Goal: Task Accomplishment & Management: Use online tool/utility

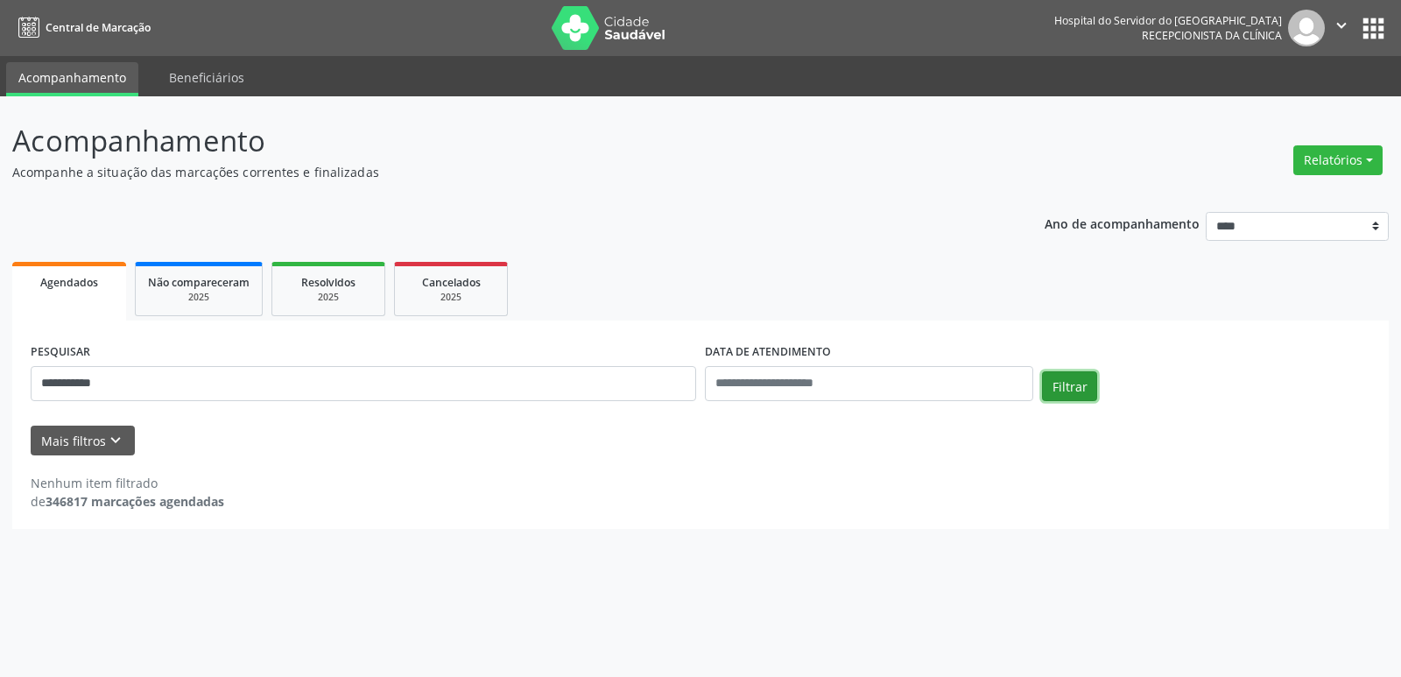
click at [1082, 390] on button "Filtrar" at bounding box center [1069, 386] width 55 height 30
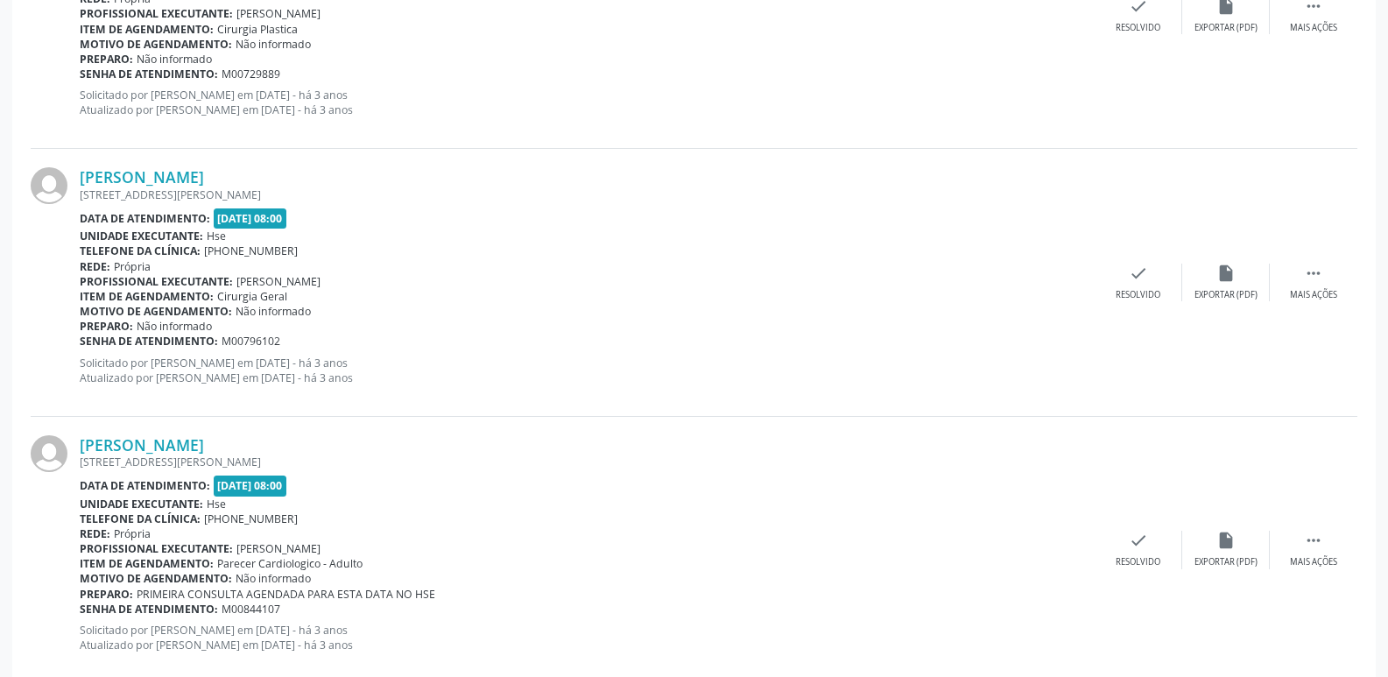
scroll to position [3940, 0]
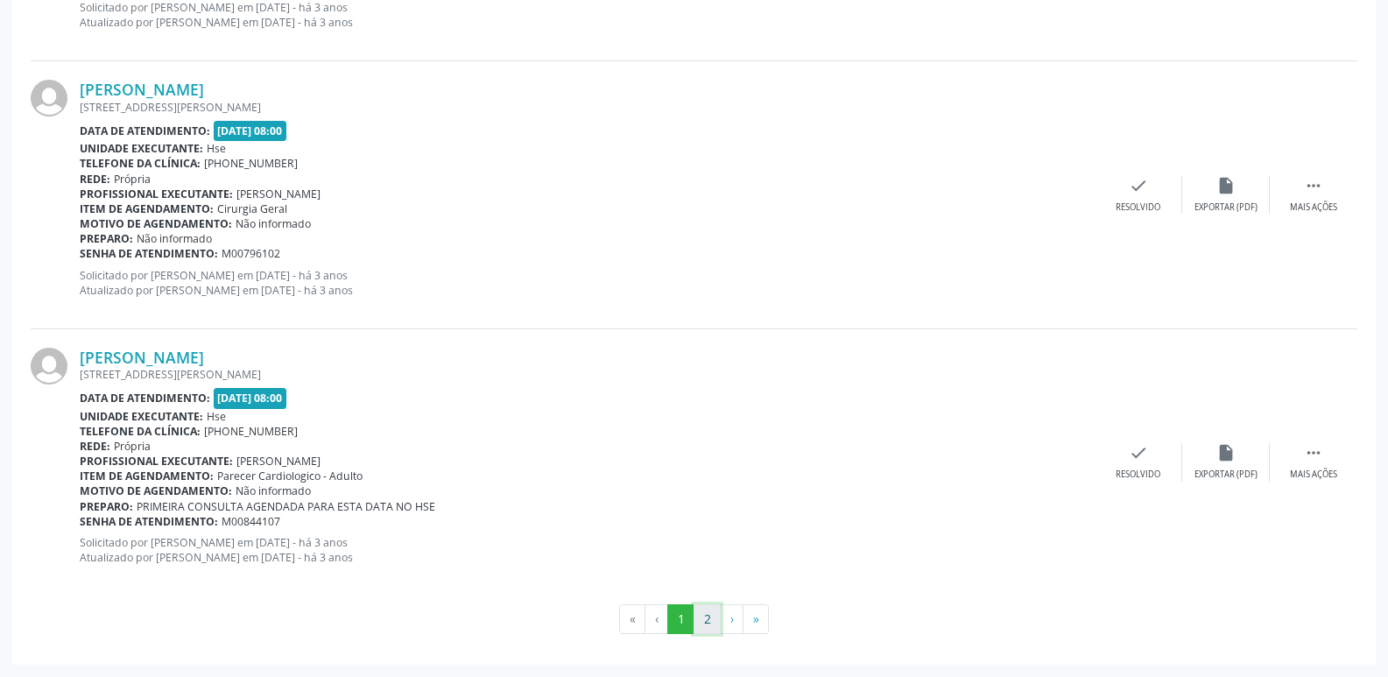
click at [713, 630] on button "2" at bounding box center [706, 619] width 27 height 30
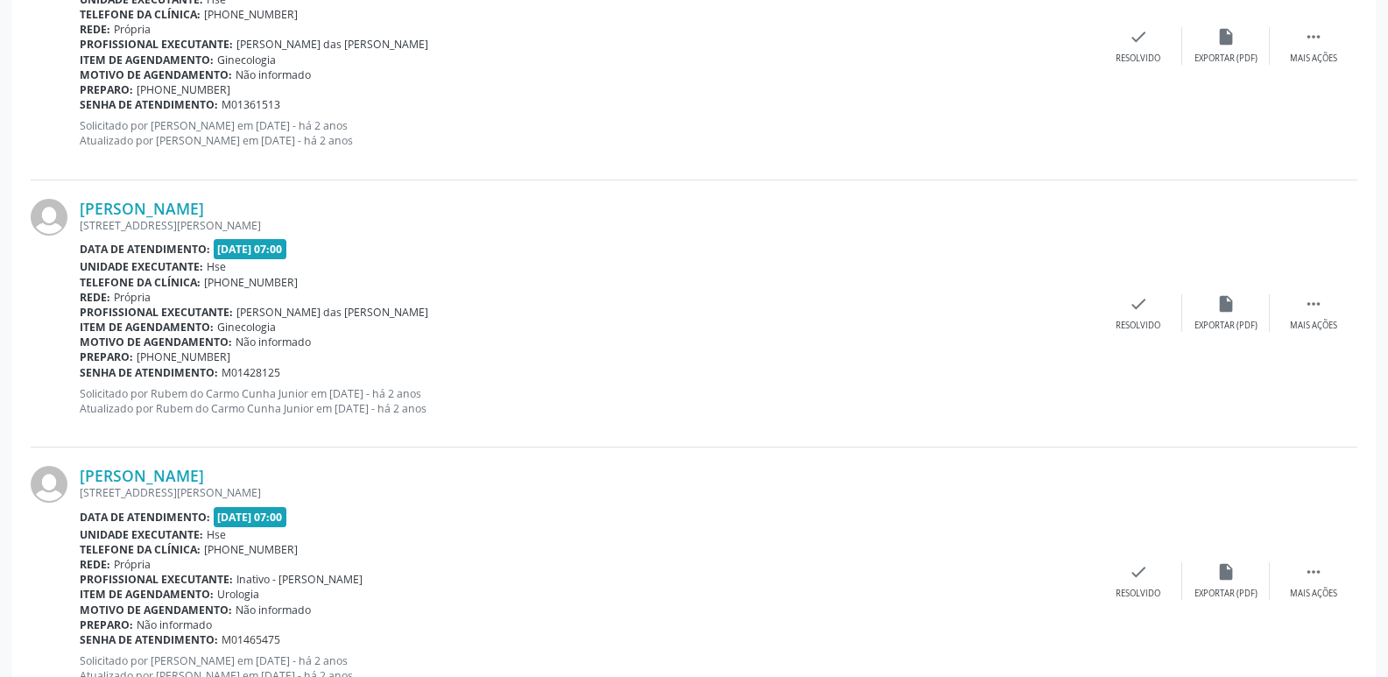
scroll to position [0, 0]
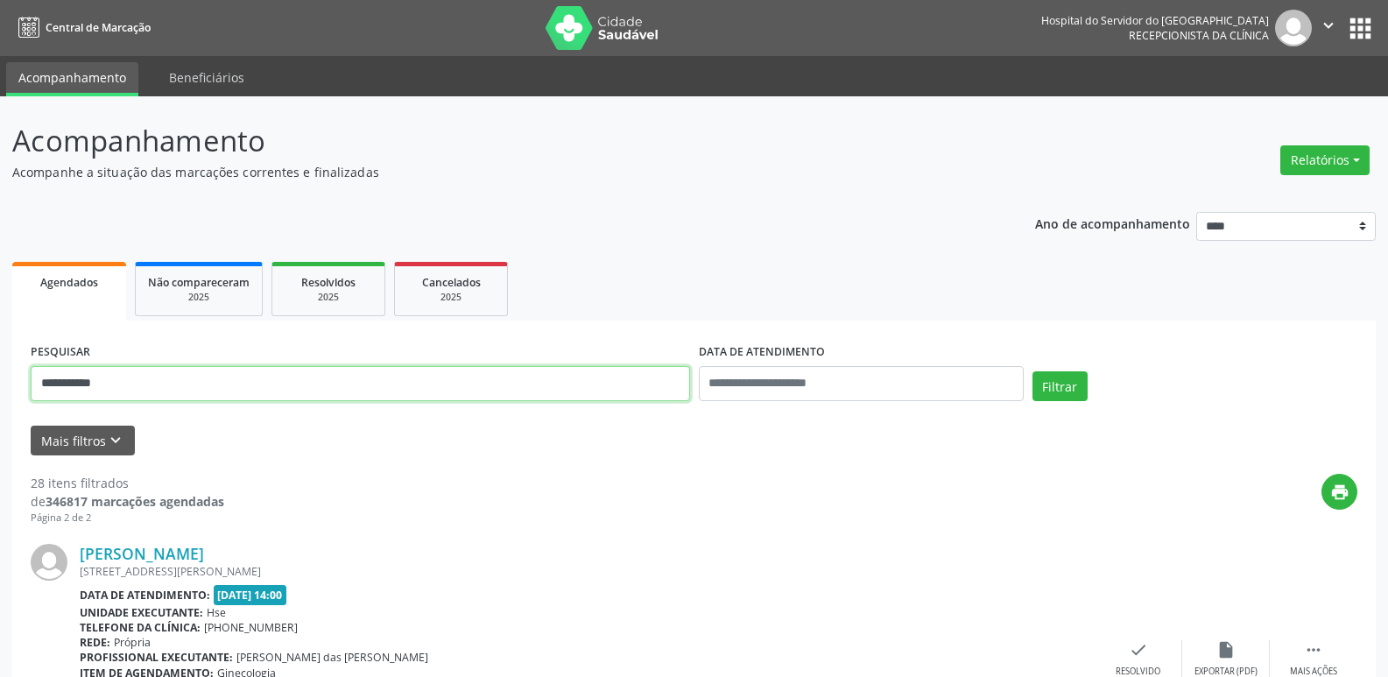
click at [305, 388] on input "**********" at bounding box center [360, 383] width 659 height 35
type input "*"
click at [294, 392] on input "text" at bounding box center [360, 383] width 659 height 35
click at [111, 384] on input "**********" at bounding box center [360, 383] width 659 height 35
click at [1056, 382] on button "Filtrar" at bounding box center [1059, 386] width 55 height 30
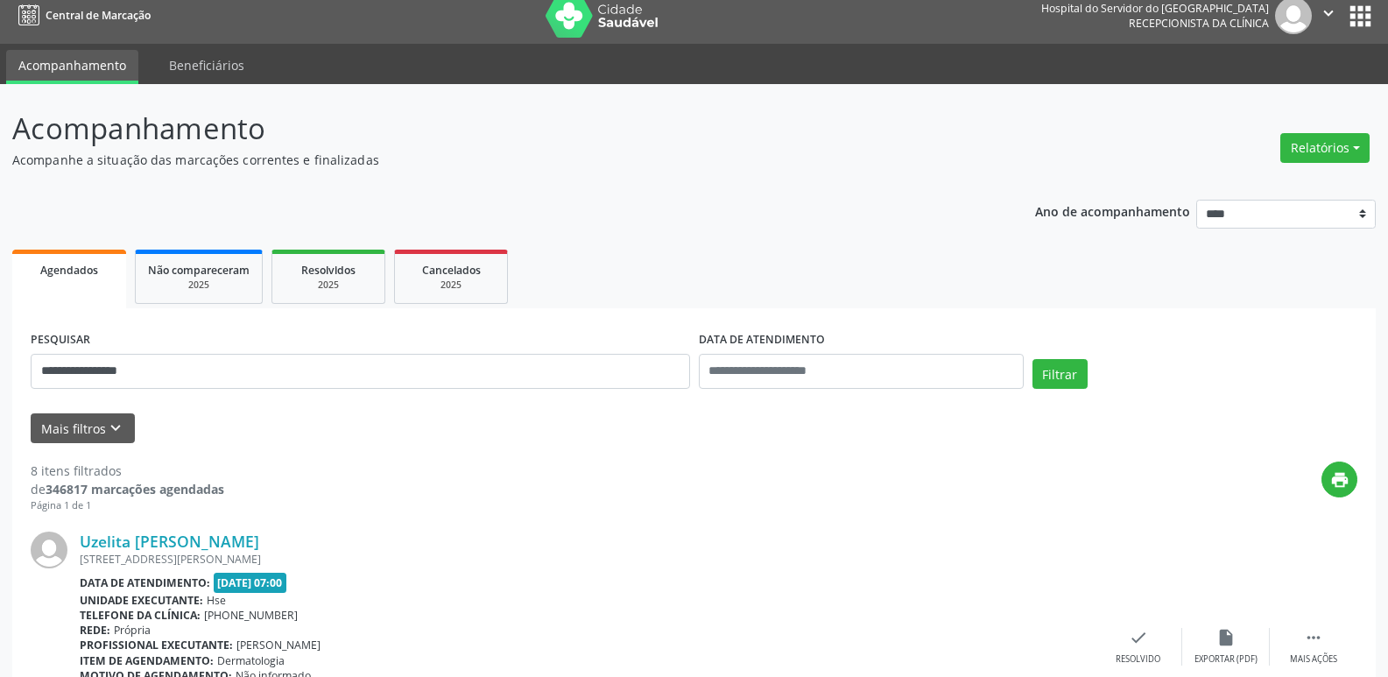
scroll to position [4, 0]
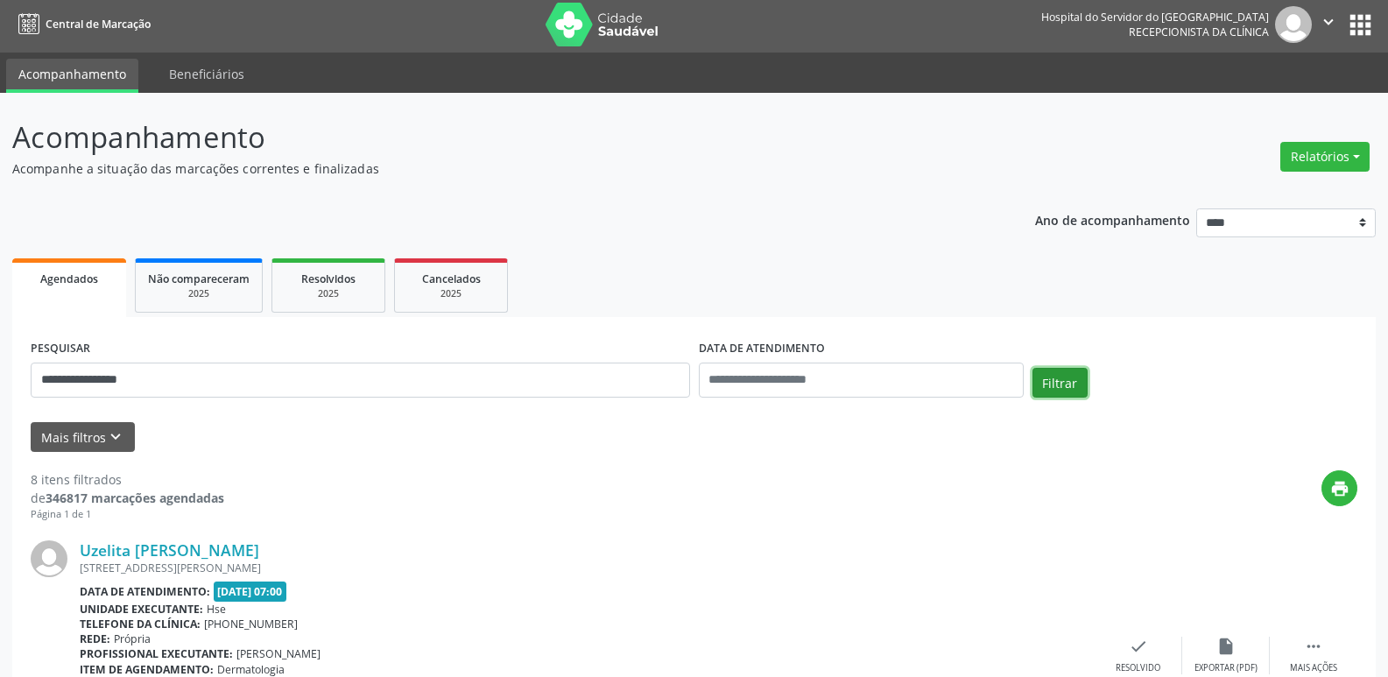
click at [1050, 392] on button "Filtrar" at bounding box center [1059, 383] width 55 height 30
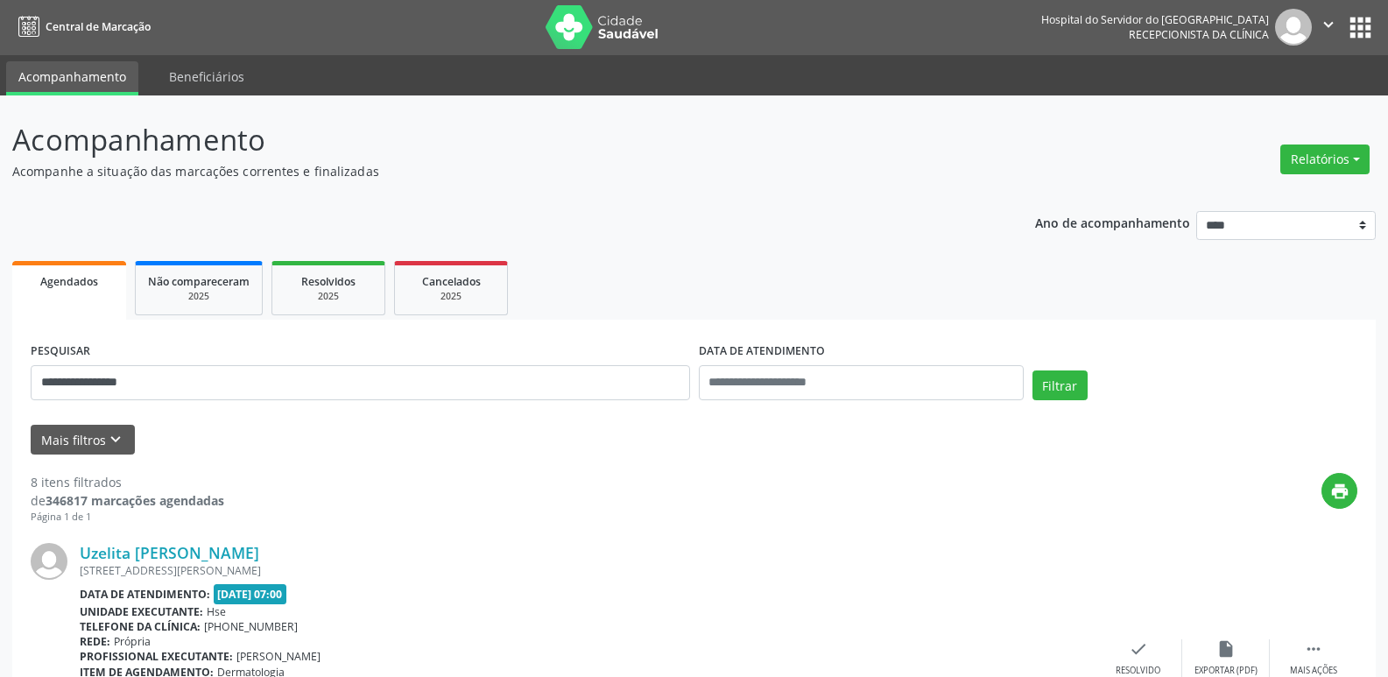
scroll to position [0, 0]
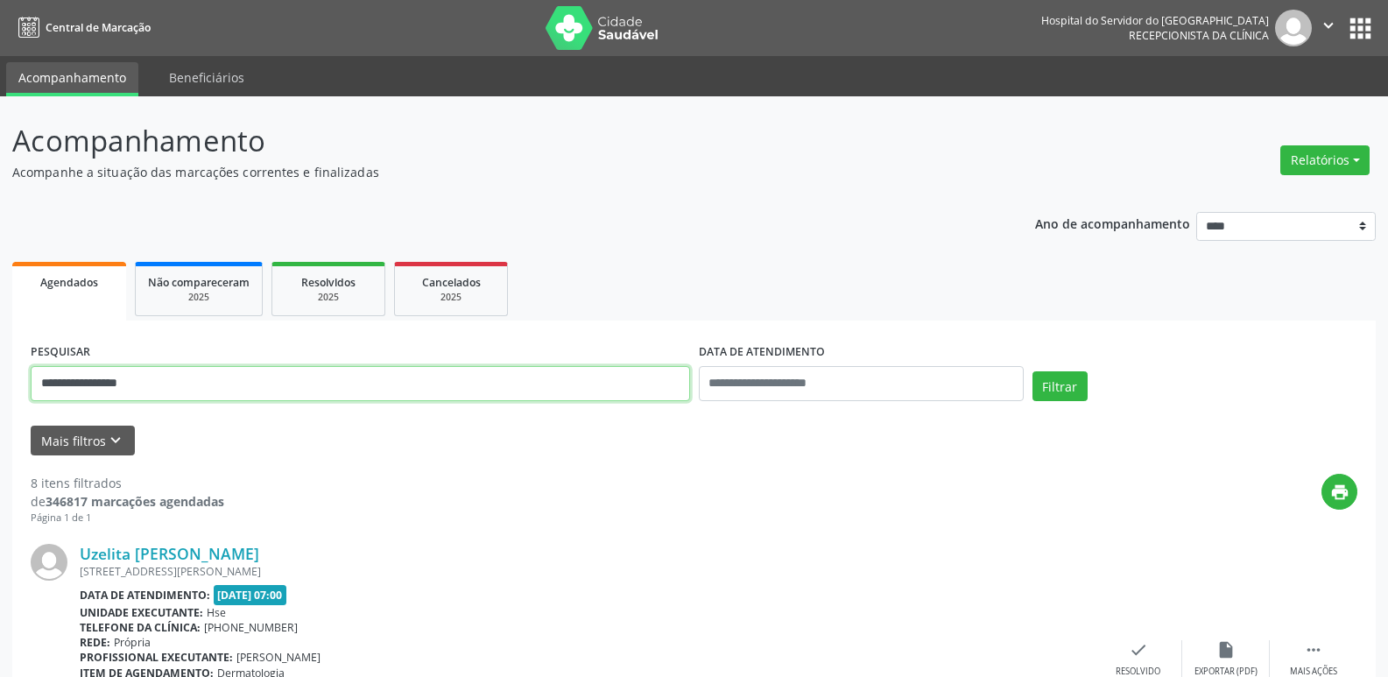
click at [449, 387] on input "**********" at bounding box center [360, 383] width 659 height 35
type input "*"
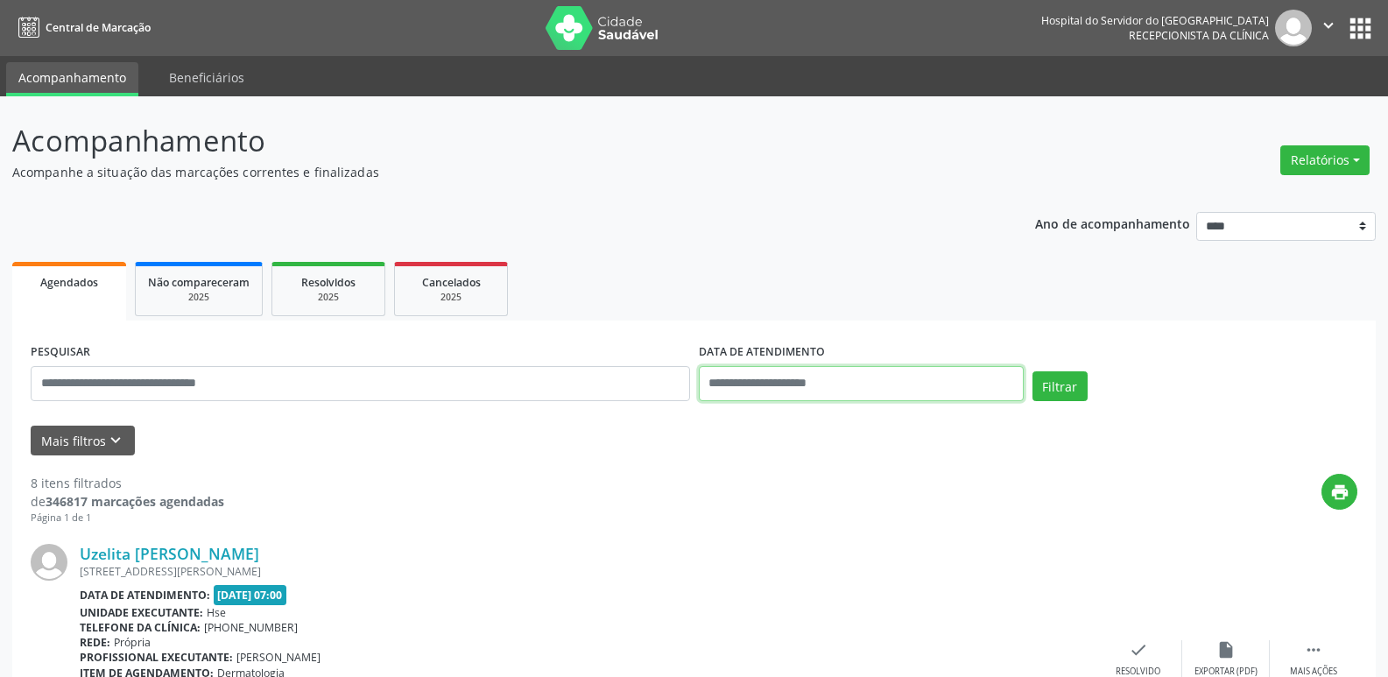
click at [861, 379] on input "text" at bounding box center [861, 383] width 325 height 35
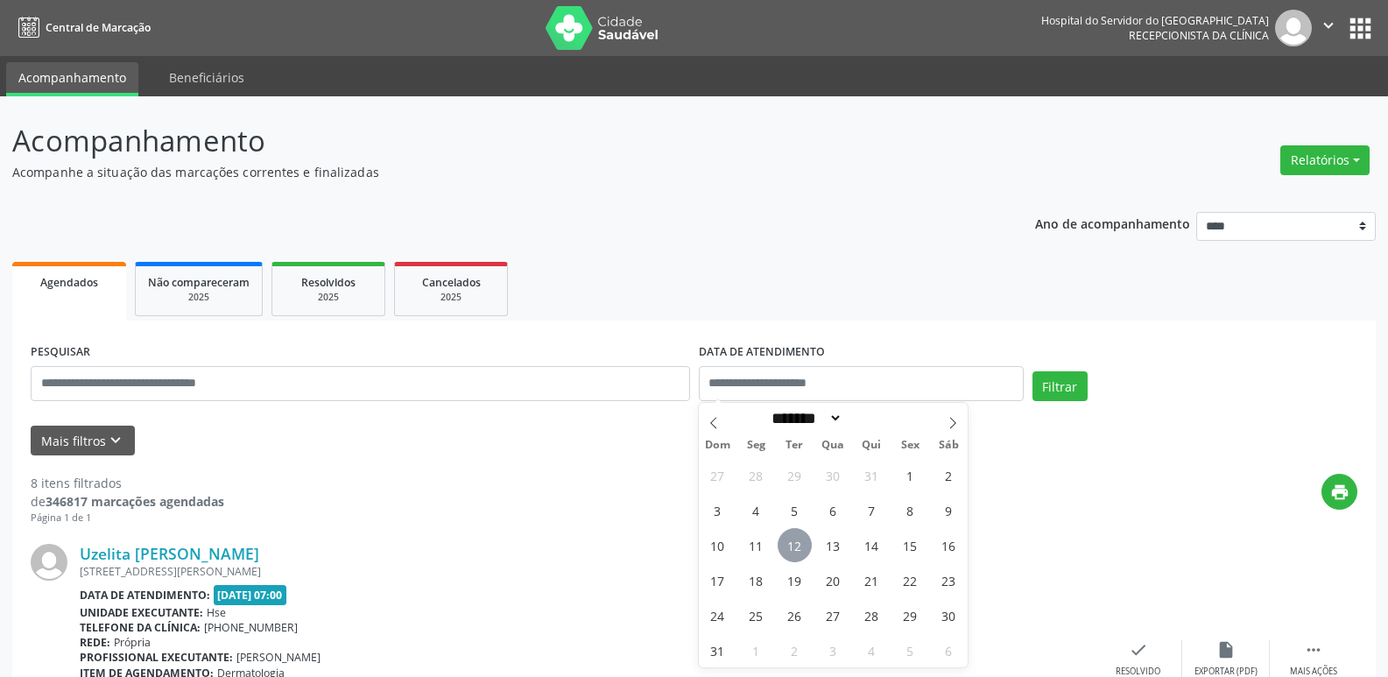
click at [796, 545] on span "12" at bounding box center [794, 545] width 34 height 34
type input "**********"
click at [796, 545] on span "12" at bounding box center [794, 545] width 34 height 34
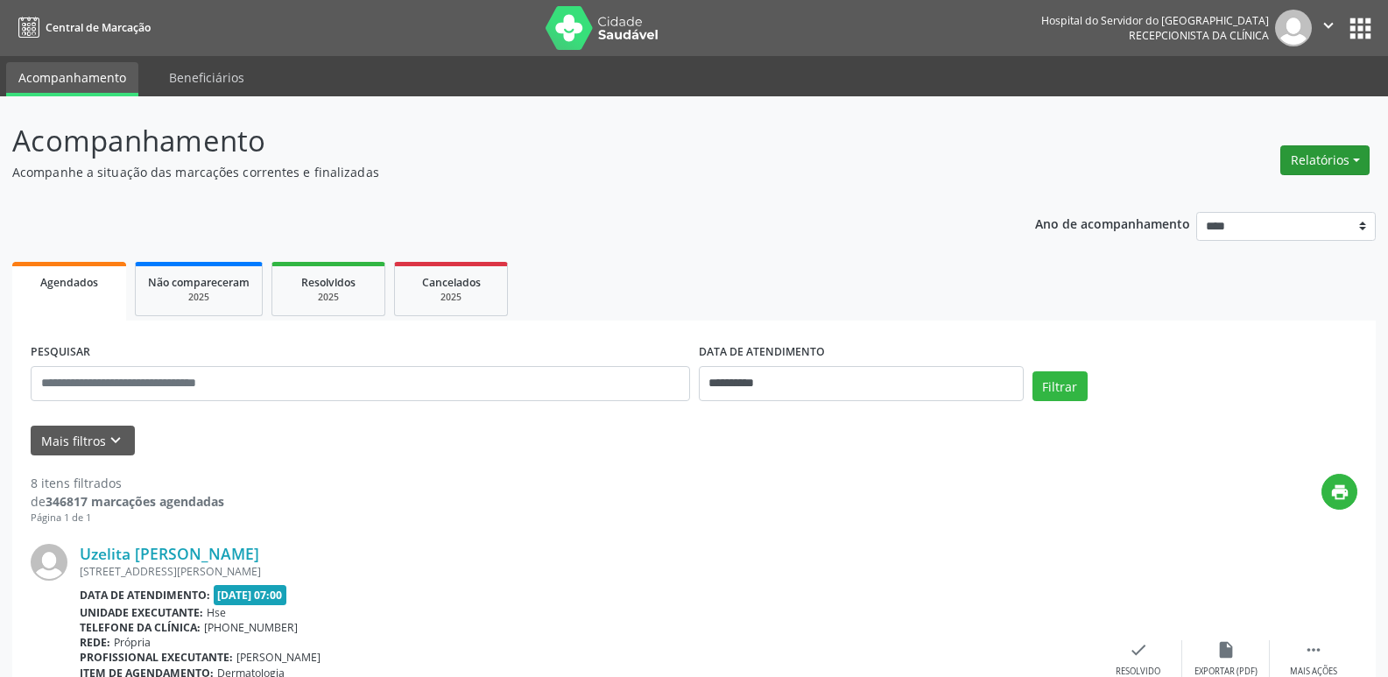
click at [1312, 150] on button "Relatórios" at bounding box center [1324, 160] width 89 height 30
click at [1279, 196] on link "Agendamentos" at bounding box center [1276, 198] width 188 height 25
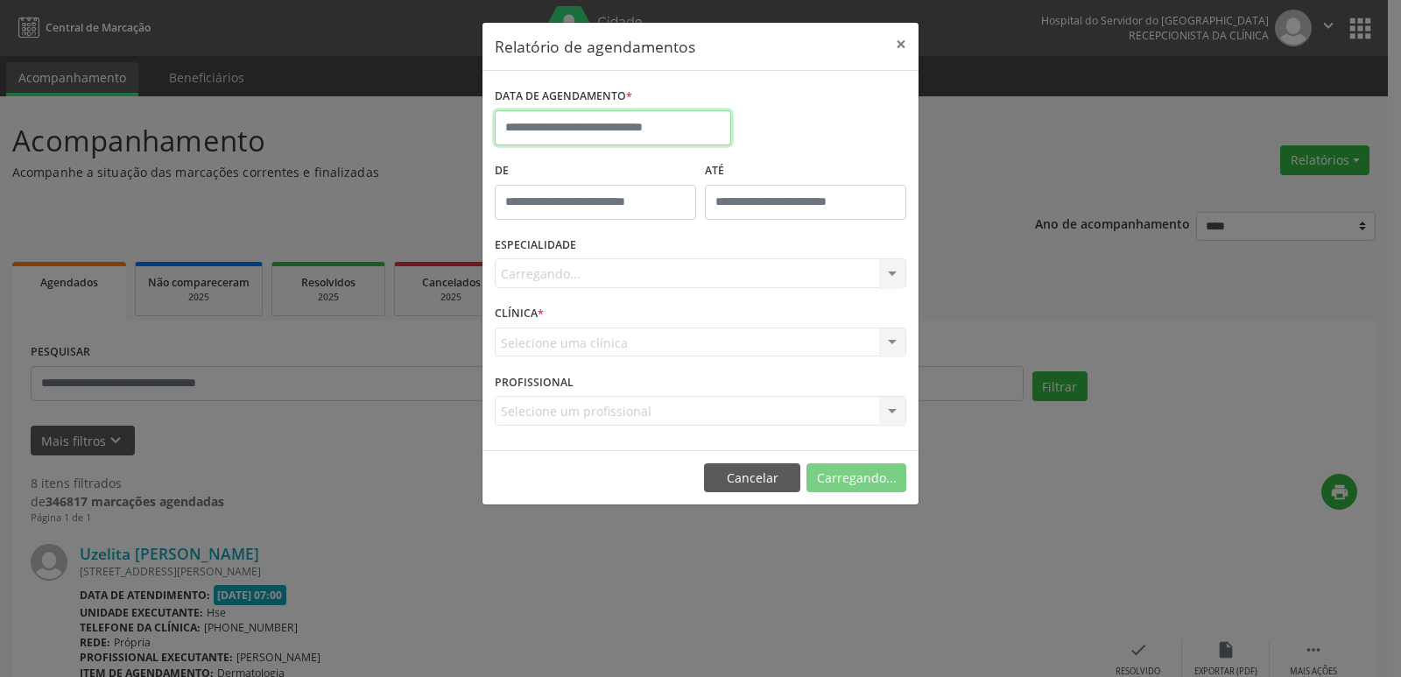
click at [714, 134] on input "text" at bounding box center [613, 127] width 236 height 35
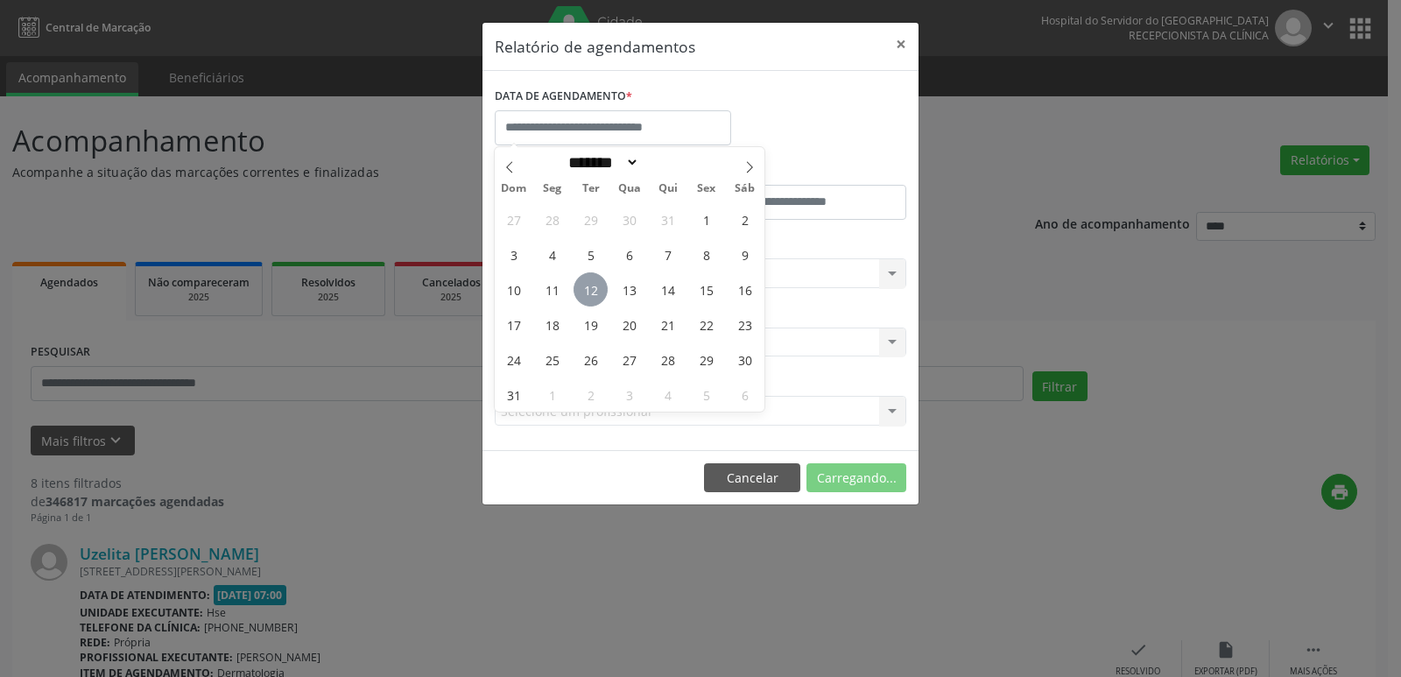
click at [593, 293] on span "12" at bounding box center [590, 289] width 34 height 34
type input "**********"
click at [593, 293] on span "12" at bounding box center [590, 289] width 34 height 34
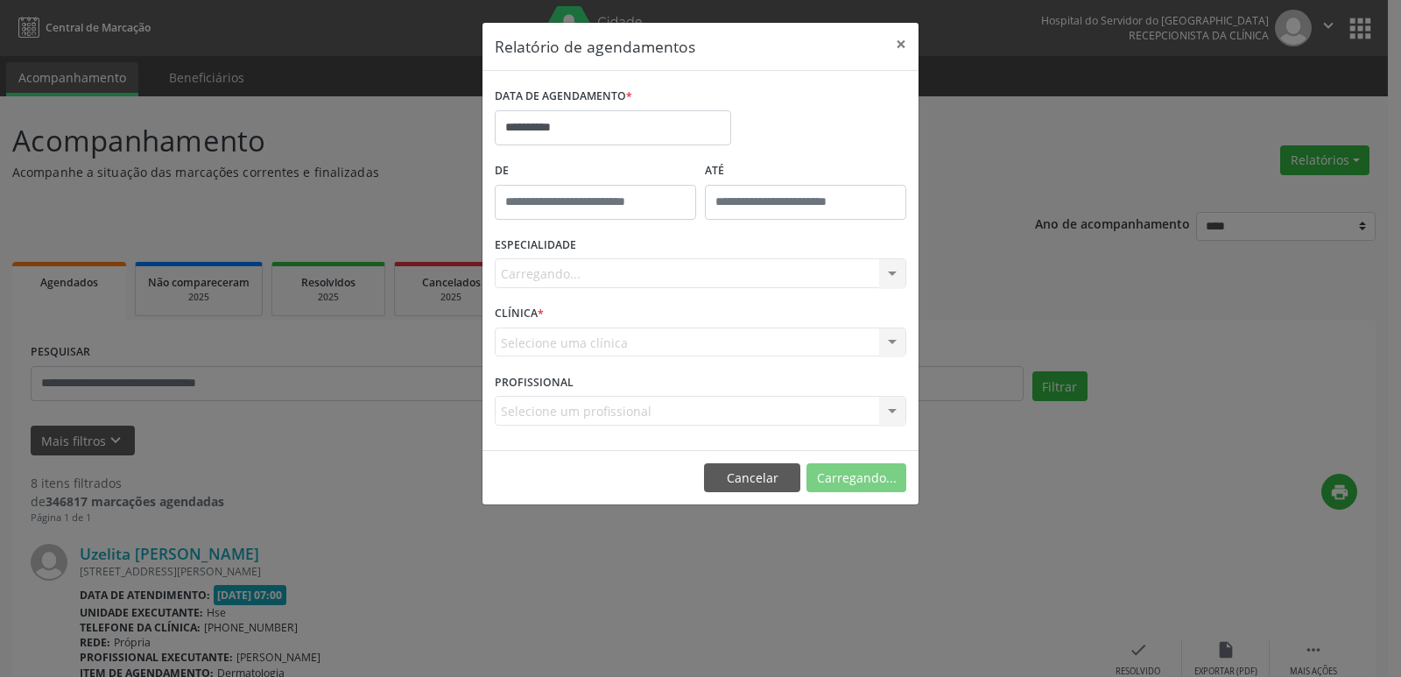
click at [868, 278] on div "Carregando... Nenhum resultado encontrado para: " " Não há nenhuma opção para s…" at bounding box center [700, 273] width 411 height 30
click at [845, 279] on div "Carregando... Nenhum resultado encontrado para: " " Não há nenhuma opção para s…" at bounding box center [700, 273] width 411 height 30
click at [844, 279] on div "Carregando... Nenhum resultado encontrado para: " " Não há nenhuma opção para s…" at bounding box center [700, 273] width 411 height 30
click at [844, 278] on div "Carregando... Nenhum resultado encontrado para: " " Não há nenhuma opção para s…" at bounding box center [700, 273] width 411 height 30
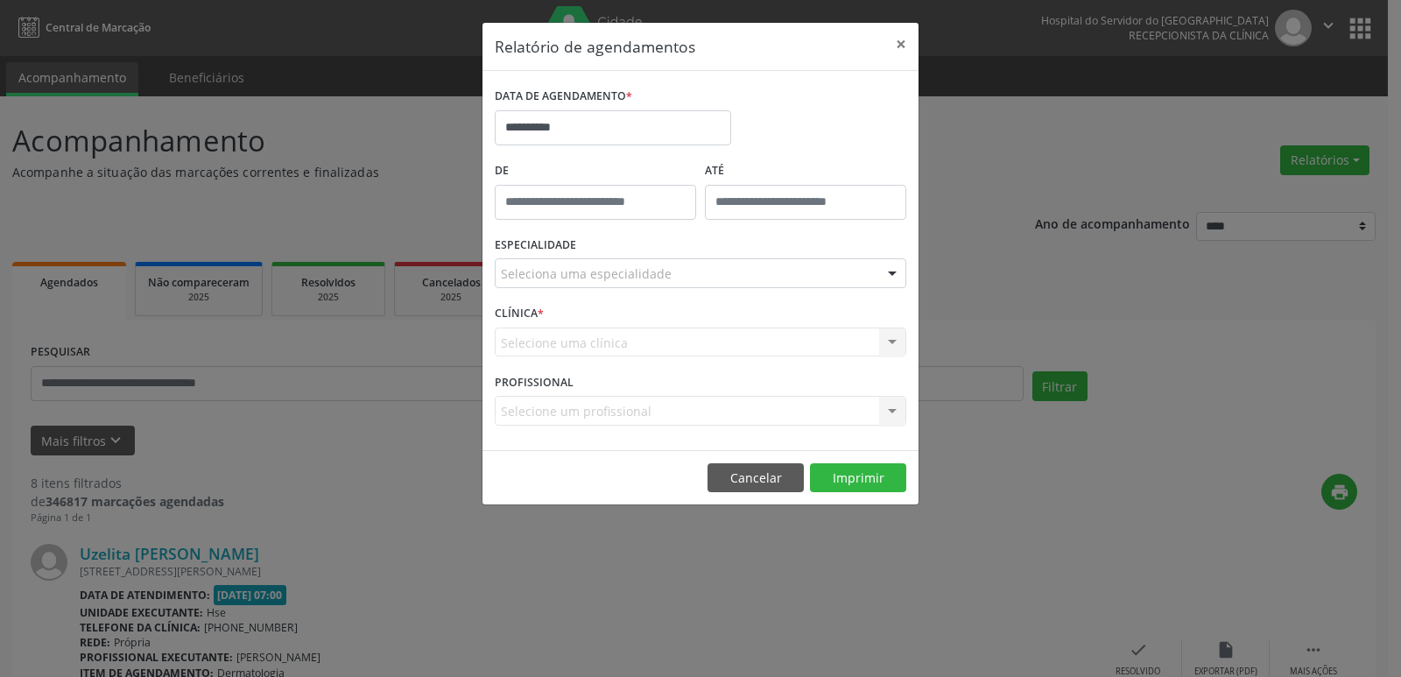
click at [844, 278] on div "Seleciona uma especialidade" at bounding box center [700, 273] width 411 height 30
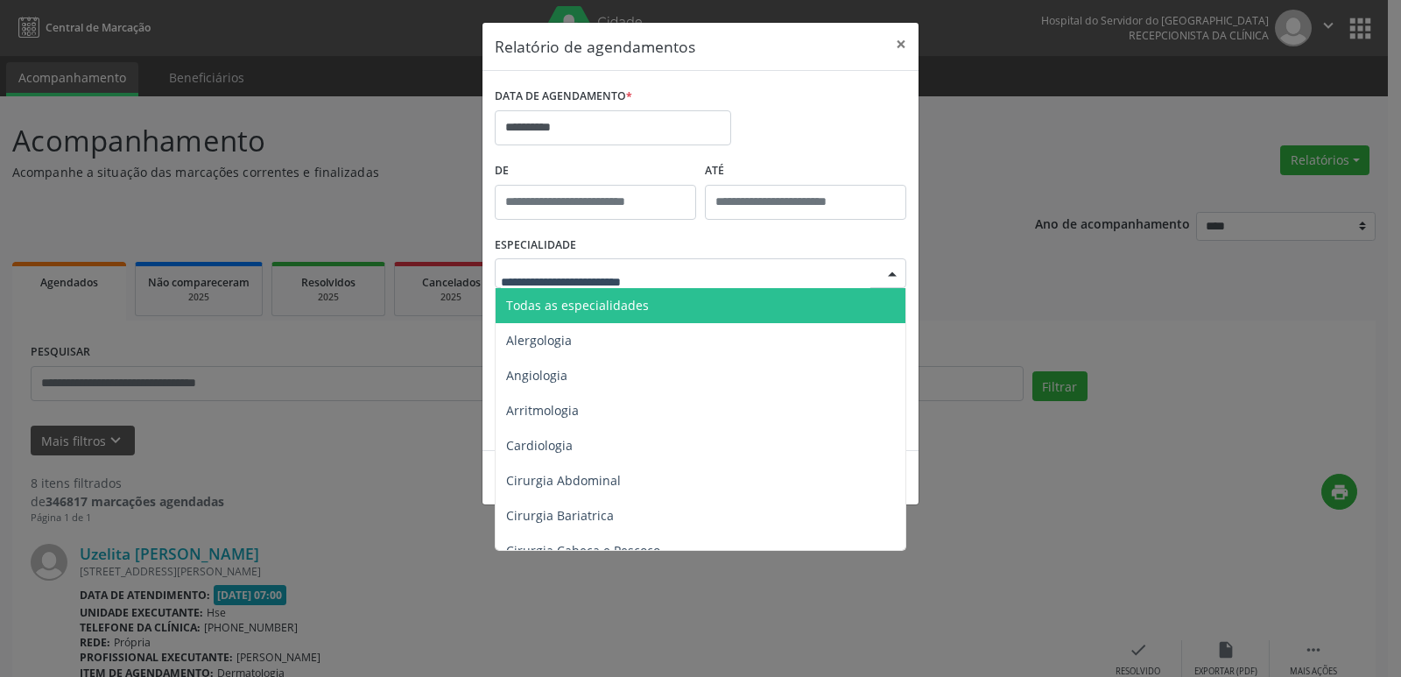
click at [854, 296] on span "Todas as especialidades" at bounding box center [702, 305] width 412 height 35
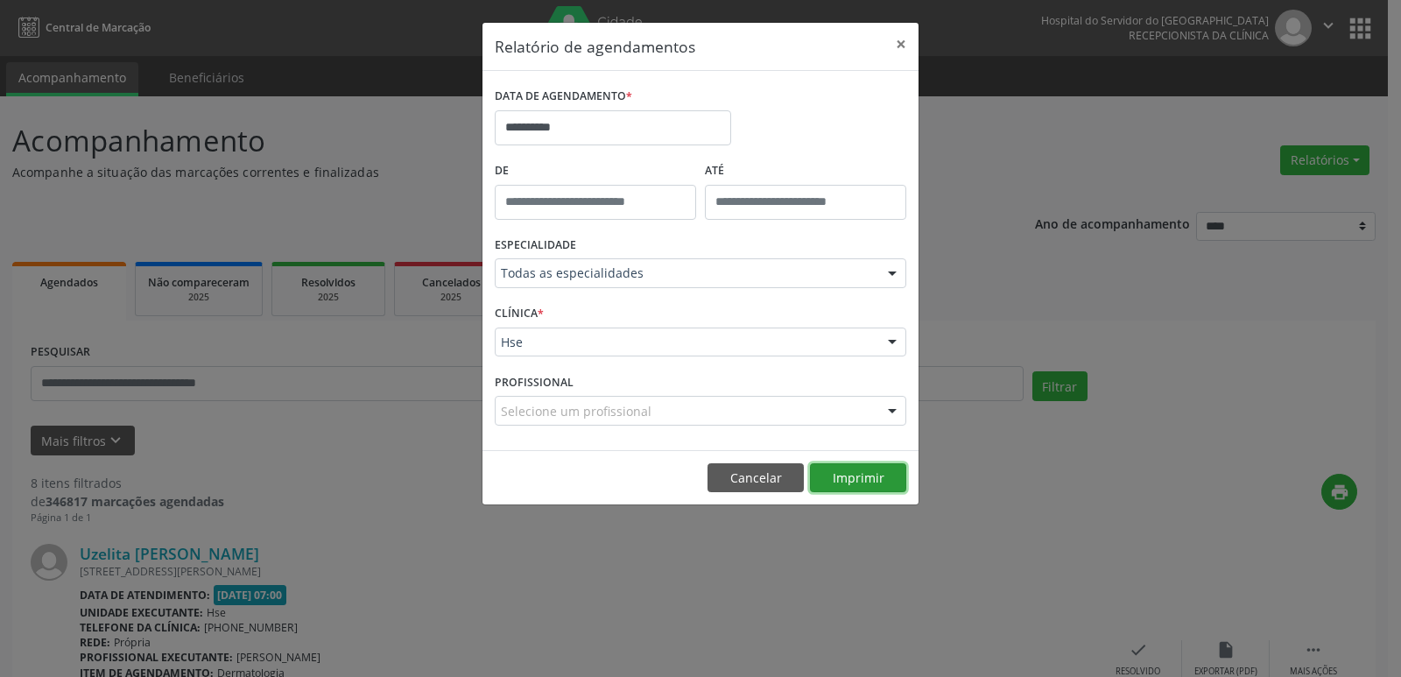
click at [870, 475] on button "Imprimir" at bounding box center [858, 478] width 96 height 30
drag, startPoint x: 897, startPoint y: 47, endPoint x: 877, endPoint y: 43, distance: 20.6
click at [897, 47] on button "×" at bounding box center [900, 44] width 35 height 43
